Goal: Navigation & Orientation: Understand site structure

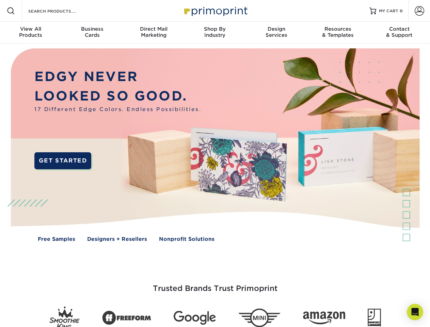
click at [215, 164] on img at bounding box center [215, 150] width 426 height 213
click at [11, 11] on span at bounding box center [11, 11] width 8 height 8
click at [419, 11] on span at bounding box center [420, 11] width 10 height 10
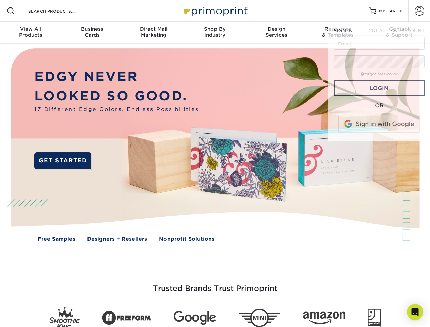
click at [31, 33] on div "View All Products" at bounding box center [30, 32] width 61 height 12
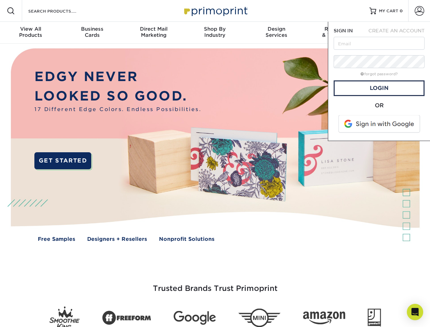
click at [92, 33] on div "Business Cards" at bounding box center [91, 32] width 61 height 12
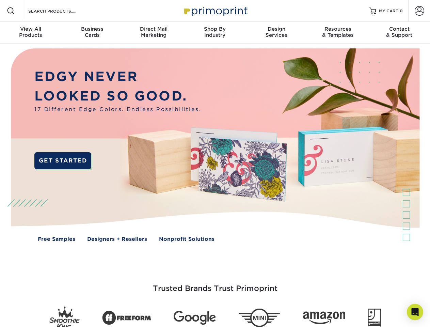
click at [154, 33] on div "Direct Mail Marketing" at bounding box center [153, 32] width 61 height 12
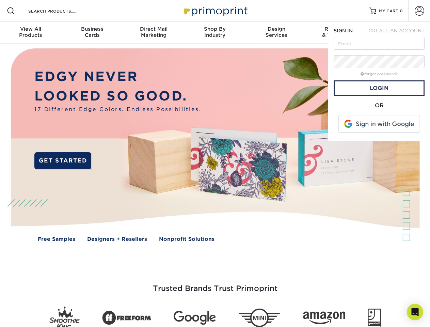
click at [215, 33] on div "Shop By Industry" at bounding box center [214, 32] width 61 height 12
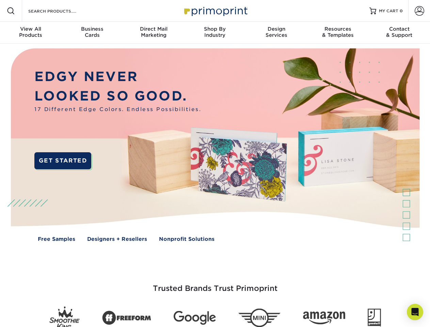
click at [277, 33] on div "Design Services" at bounding box center [276, 32] width 61 height 12
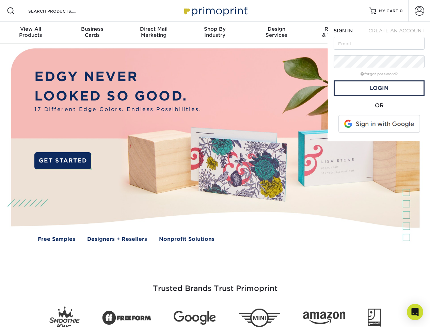
click at [338, 33] on span "SIGN IN" at bounding box center [343, 30] width 19 height 5
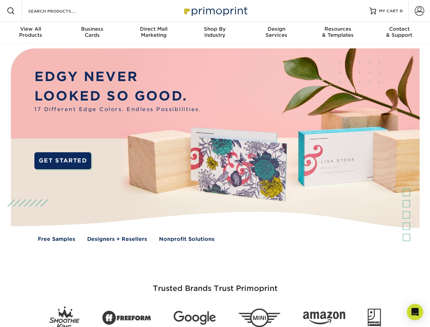
click at [400, 33] on div "Contact & Support" at bounding box center [399, 32] width 61 height 12
